Goal: Find specific page/section: Find specific page/section

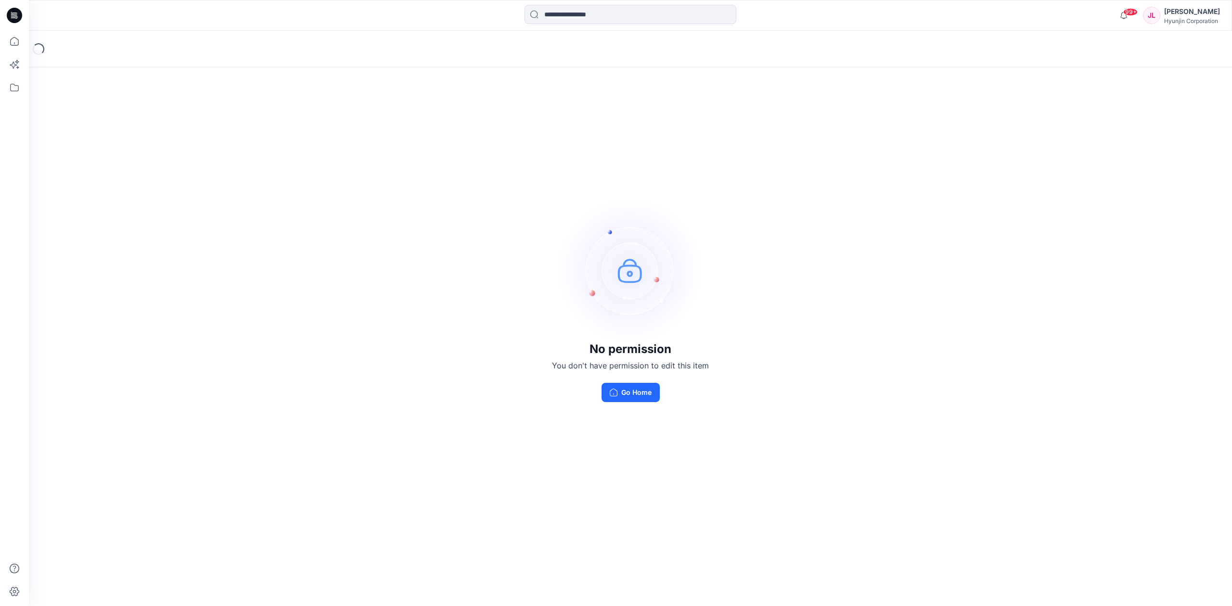
click at [628, 403] on div "No permission You don't have permission to edit this item Go Home" at bounding box center [630, 300] width 1203 height 539
click at [630, 393] on button "Go Home" at bounding box center [631, 392] width 58 height 19
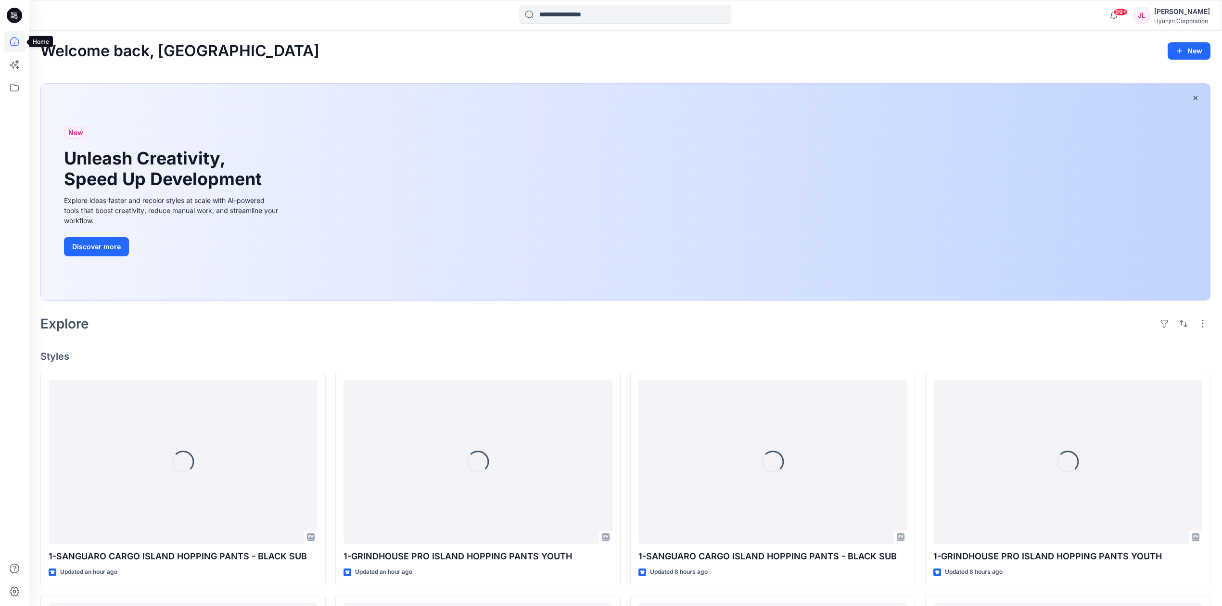
click at [8, 41] on icon at bounding box center [14, 41] width 21 height 21
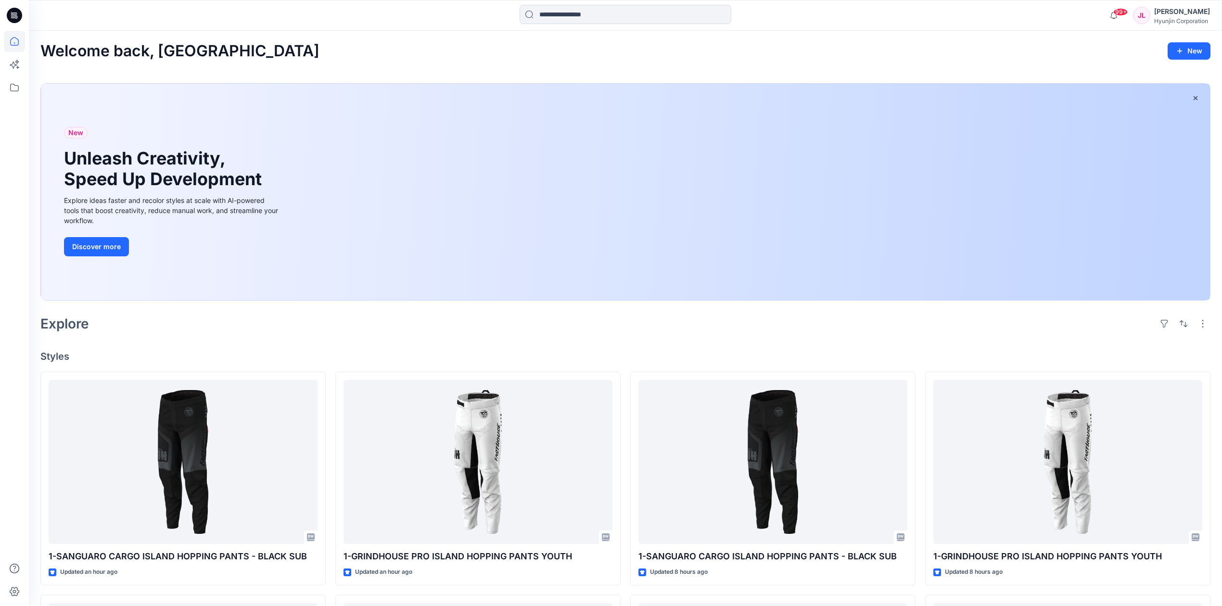
click at [8, 41] on icon at bounding box center [14, 41] width 21 height 21
click at [16, 91] on icon at bounding box center [14, 88] width 9 height 8
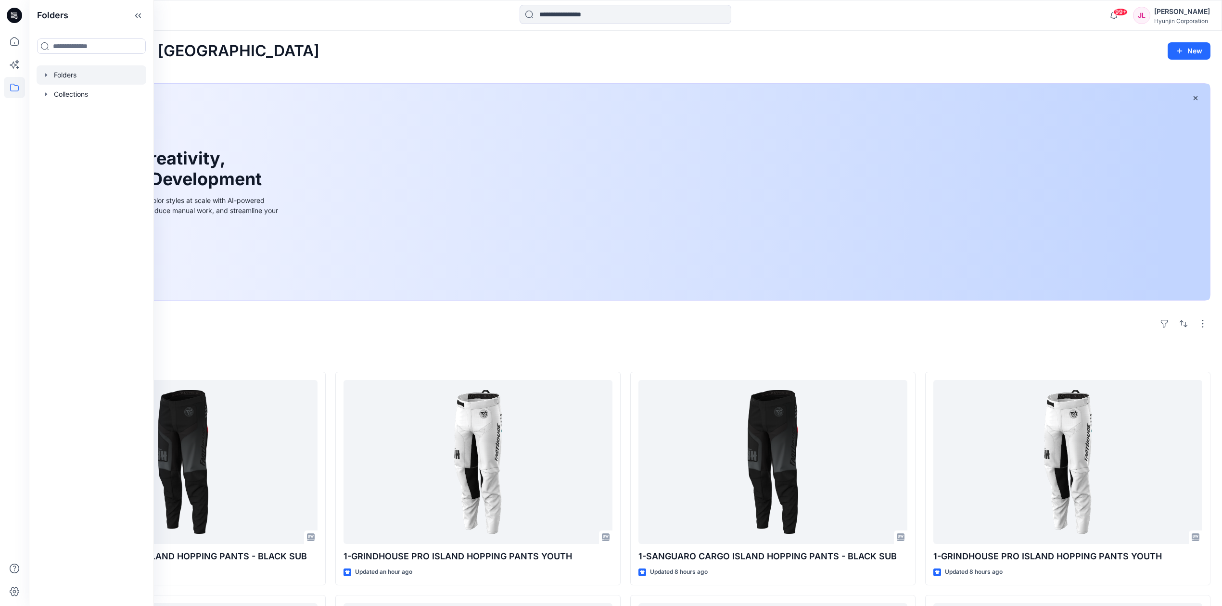
click at [68, 72] on div at bounding box center [92, 74] width 110 height 19
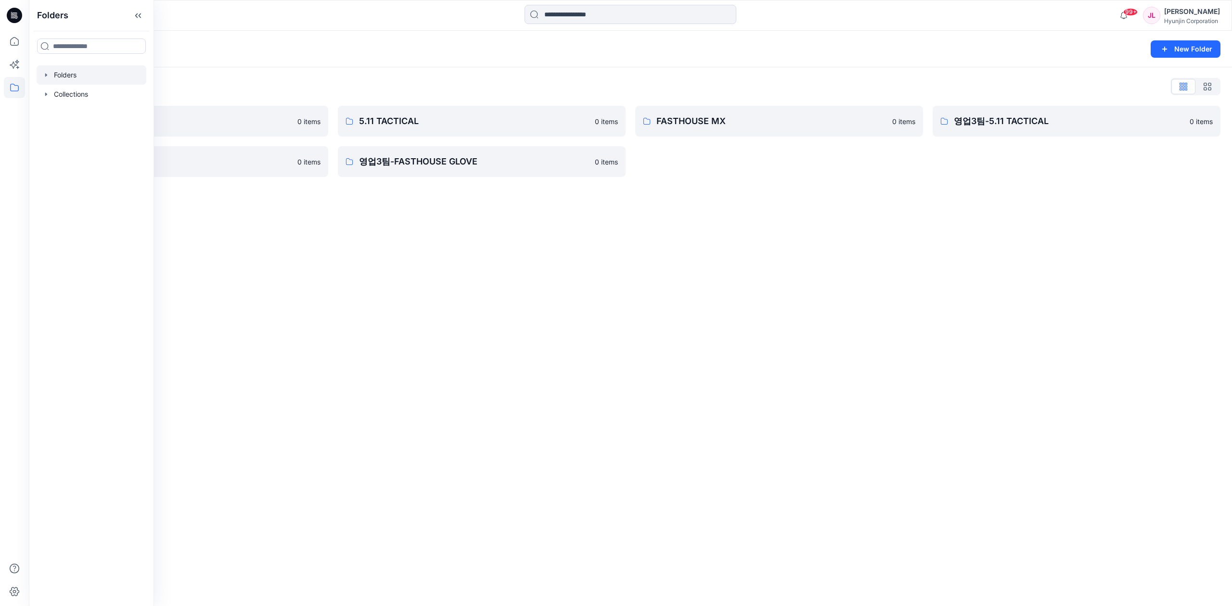
click at [650, 330] on div "Folders New Folder Folders List 0-HYUNJIN 0 items 영업3팀-FASTHOUSE 0 items 5.11 T…" at bounding box center [630, 319] width 1203 height 576
click at [730, 118] on p "FASTHOUSE MX" at bounding box center [777, 121] width 243 height 13
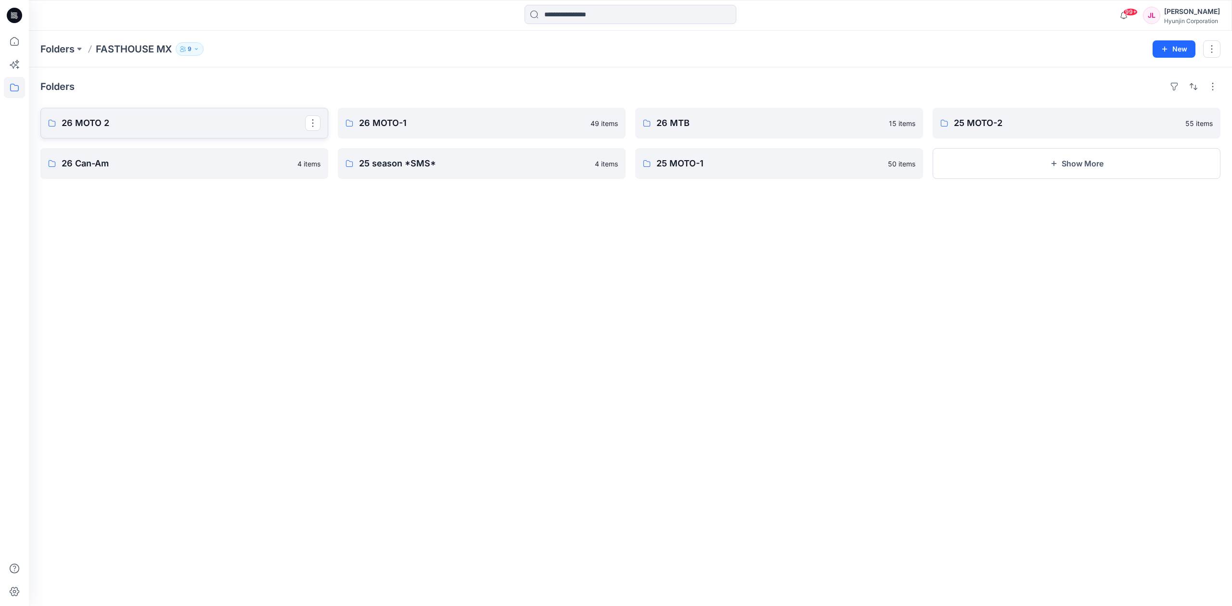
click at [219, 131] on link "26 MOTO 2" at bounding box center [184, 123] width 288 height 31
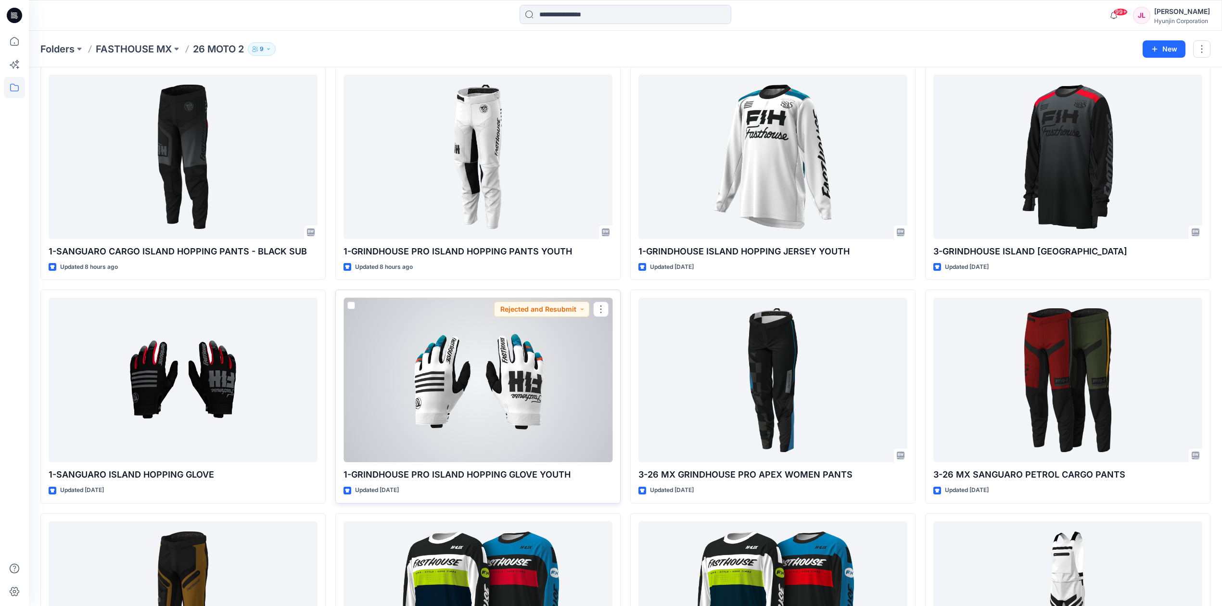
scroll to position [64, 0]
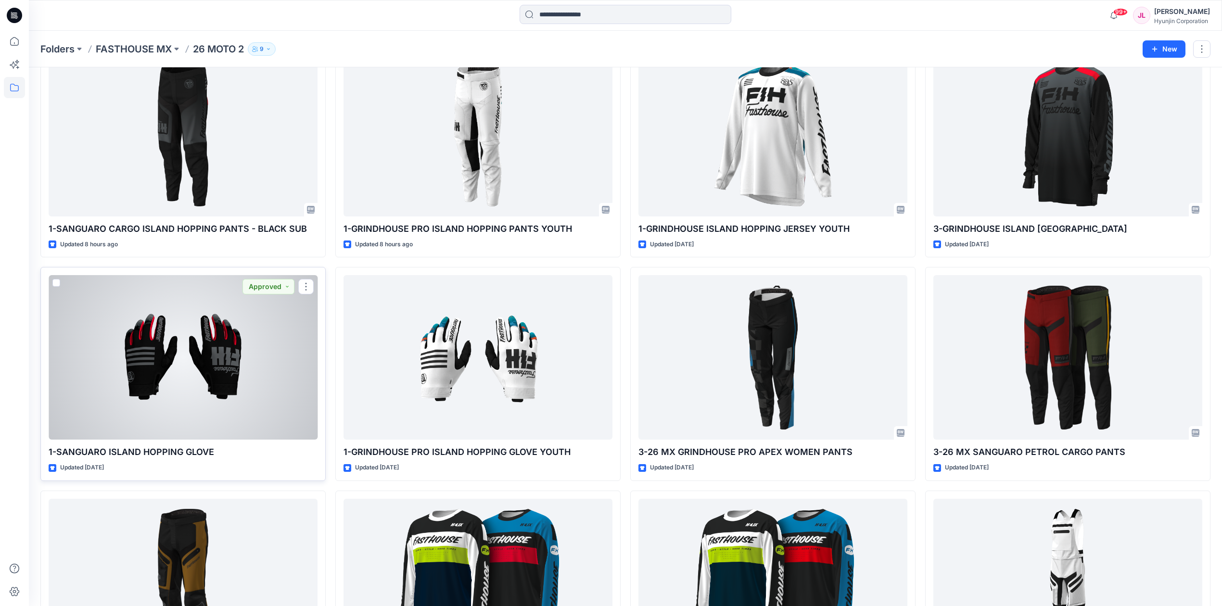
click at [164, 386] on div at bounding box center [183, 357] width 269 height 165
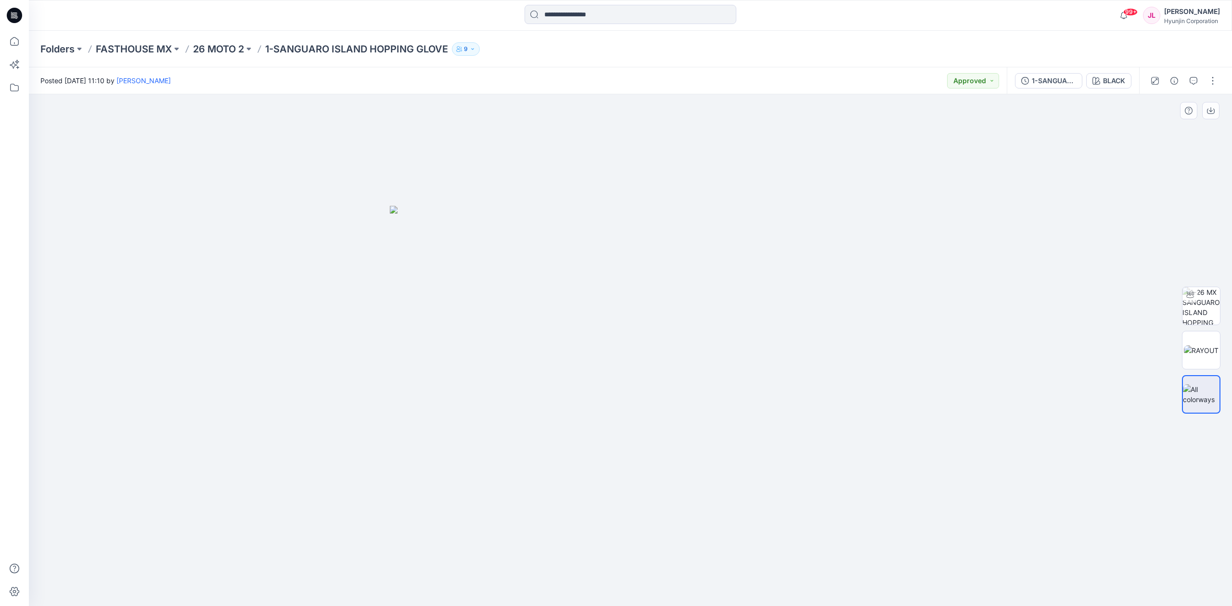
click at [722, 389] on img at bounding box center [630, 406] width 481 height 400
click at [1203, 304] on img at bounding box center [1201, 306] width 38 height 38
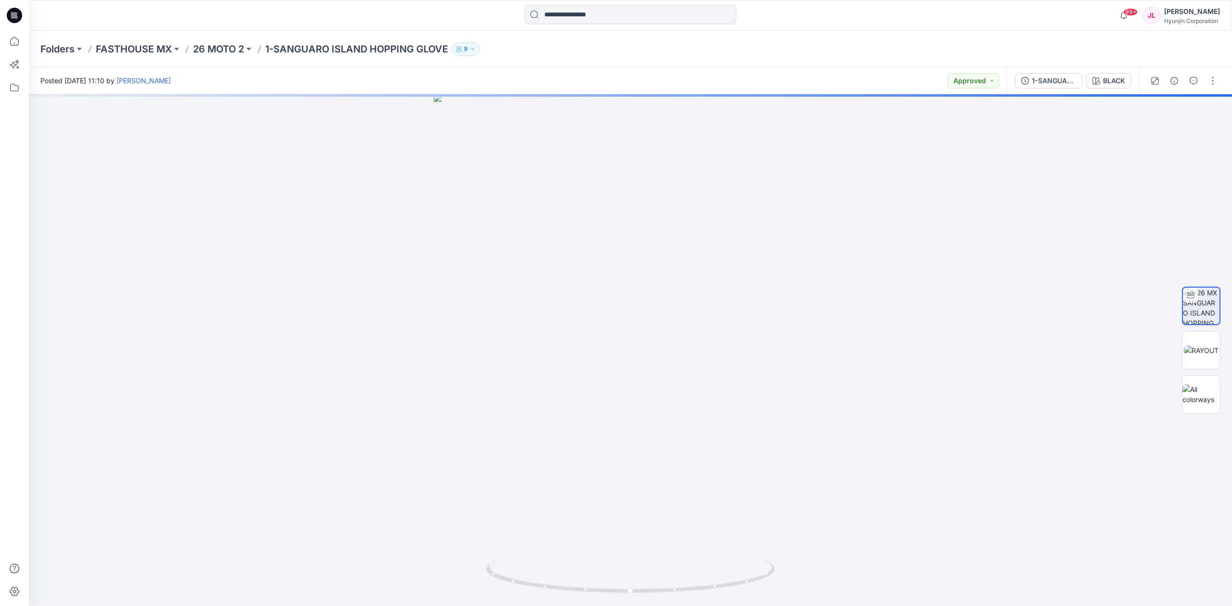
click at [1108, 89] on div "1-SANGUARO ISLAND HOPPING GLOVE BLACK" at bounding box center [1073, 80] width 132 height 27
click at [1108, 84] on div "BLACK" at bounding box center [1114, 81] width 22 height 11
click at [1108, 84] on div at bounding box center [1135, 319] width 192 height 576
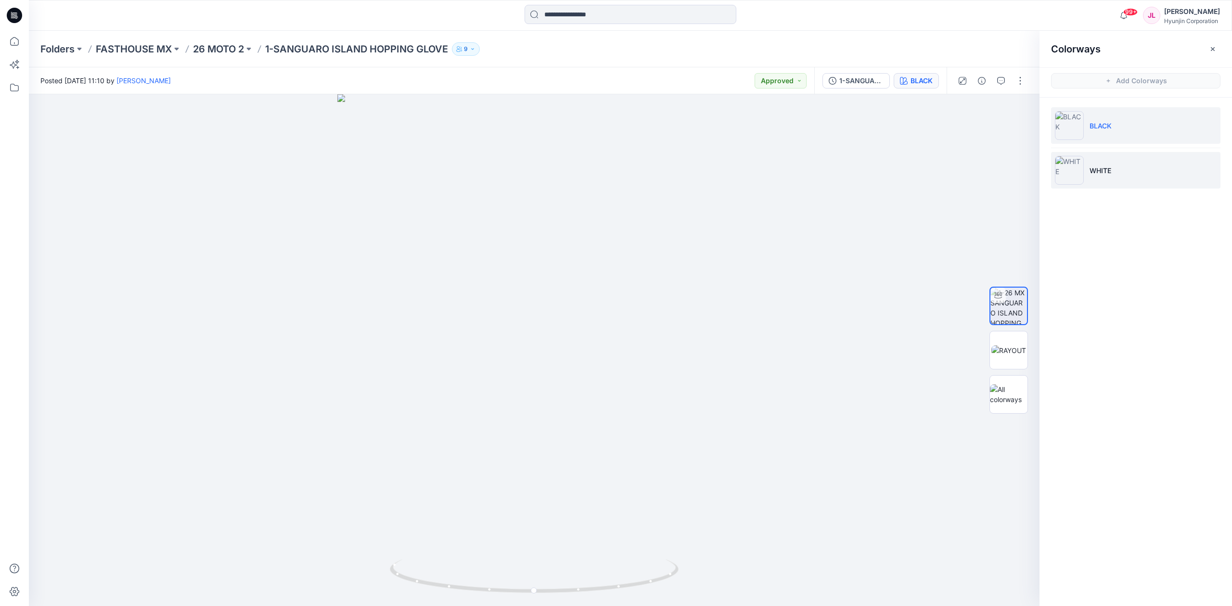
click at [1099, 171] on p "WHITE" at bounding box center [1100, 171] width 22 height 10
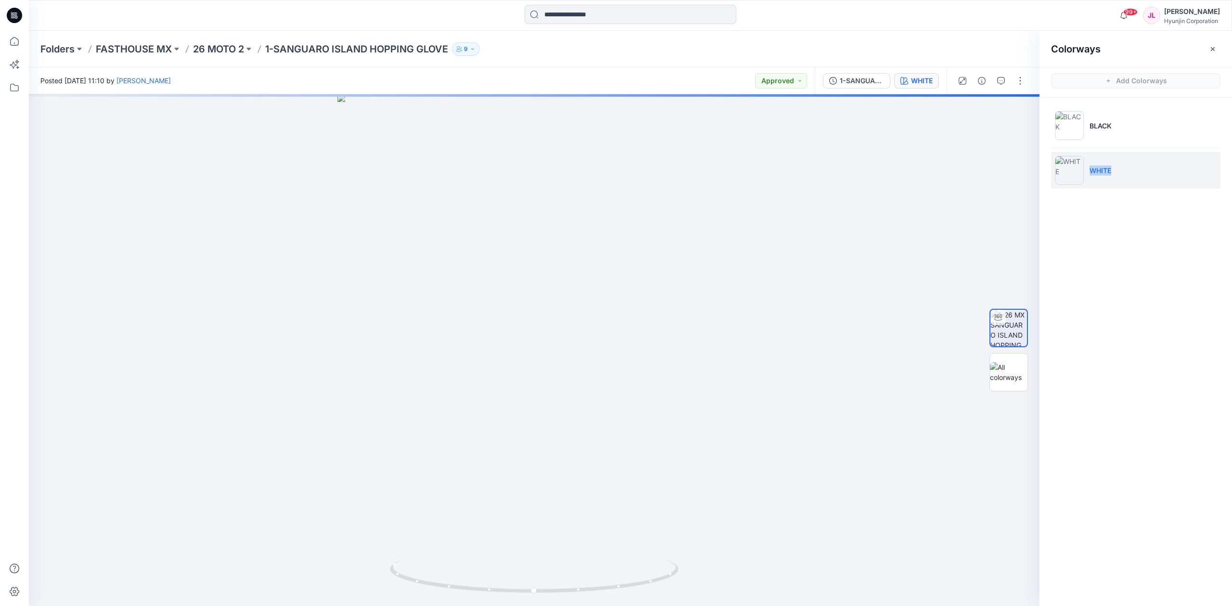
click at [1099, 171] on p "WHITE" at bounding box center [1100, 171] width 22 height 10
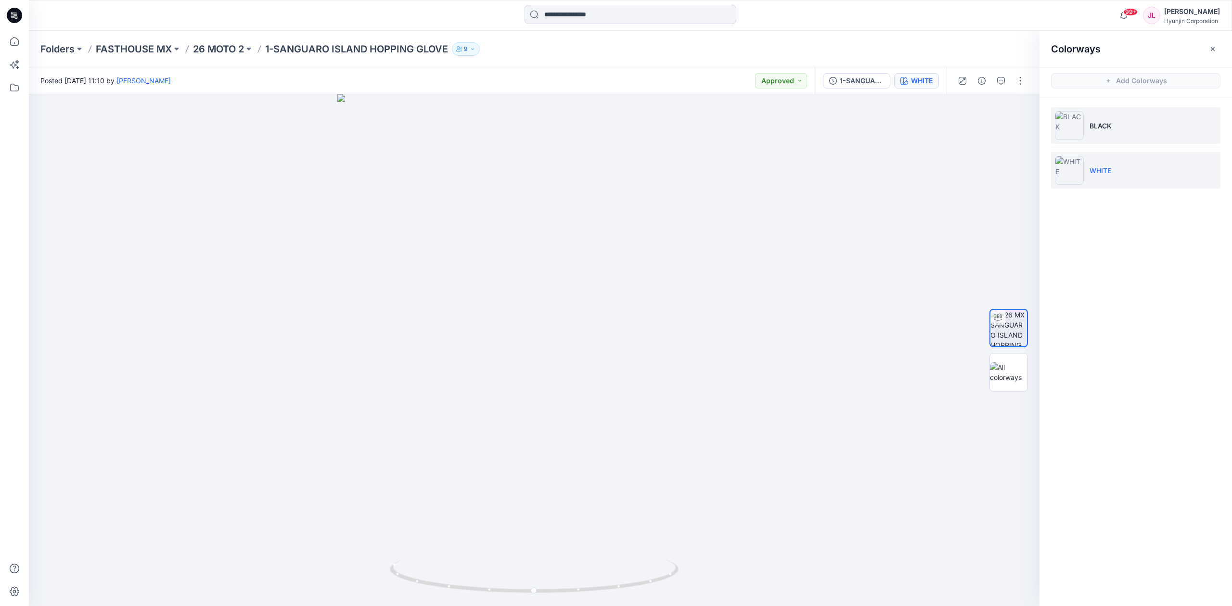
click at [1101, 125] on p "BLACK" at bounding box center [1100, 126] width 22 height 10
